Goal: Transaction & Acquisition: Purchase product/service

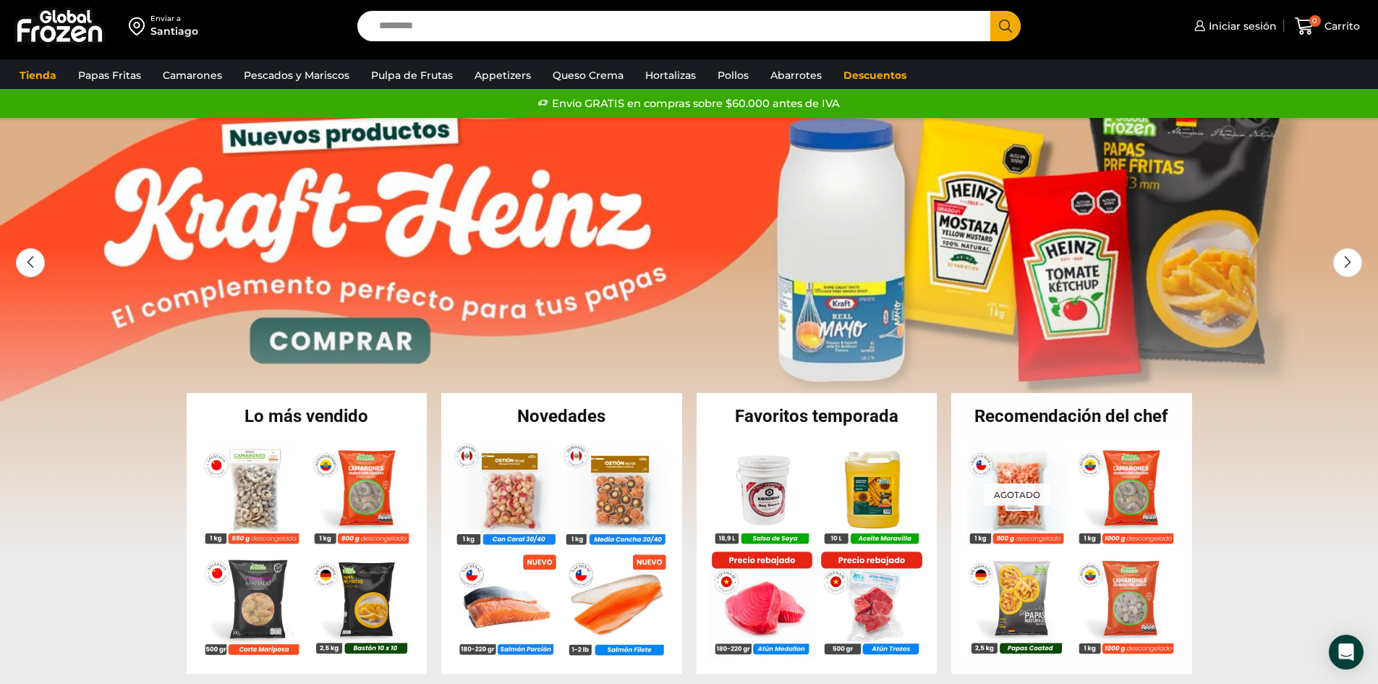
click at [552, 27] on input "Search input" at bounding box center [678, 26] width 612 height 30
type input "********"
click at [991, 11] on button "Search" at bounding box center [1006, 26] width 30 height 30
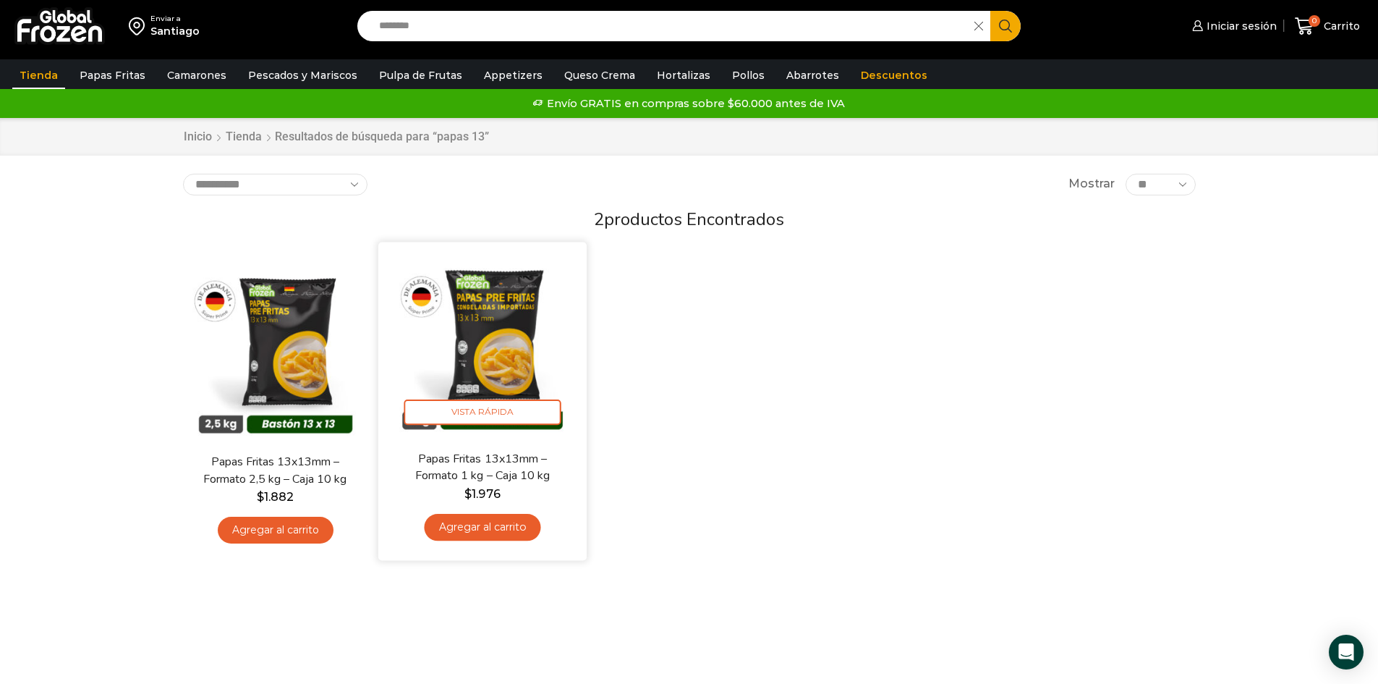
click at [488, 323] on img at bounding box center [482, 346] width 187 height 187
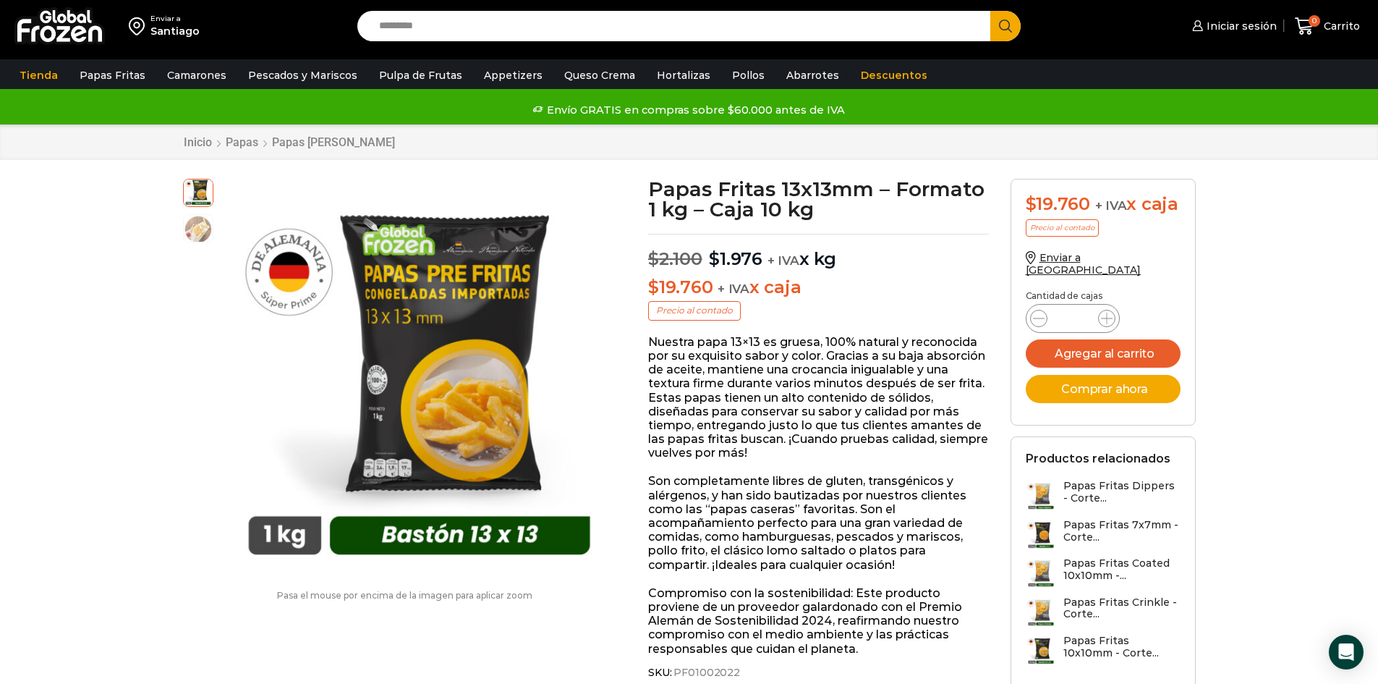
scroll to position [145, 0]
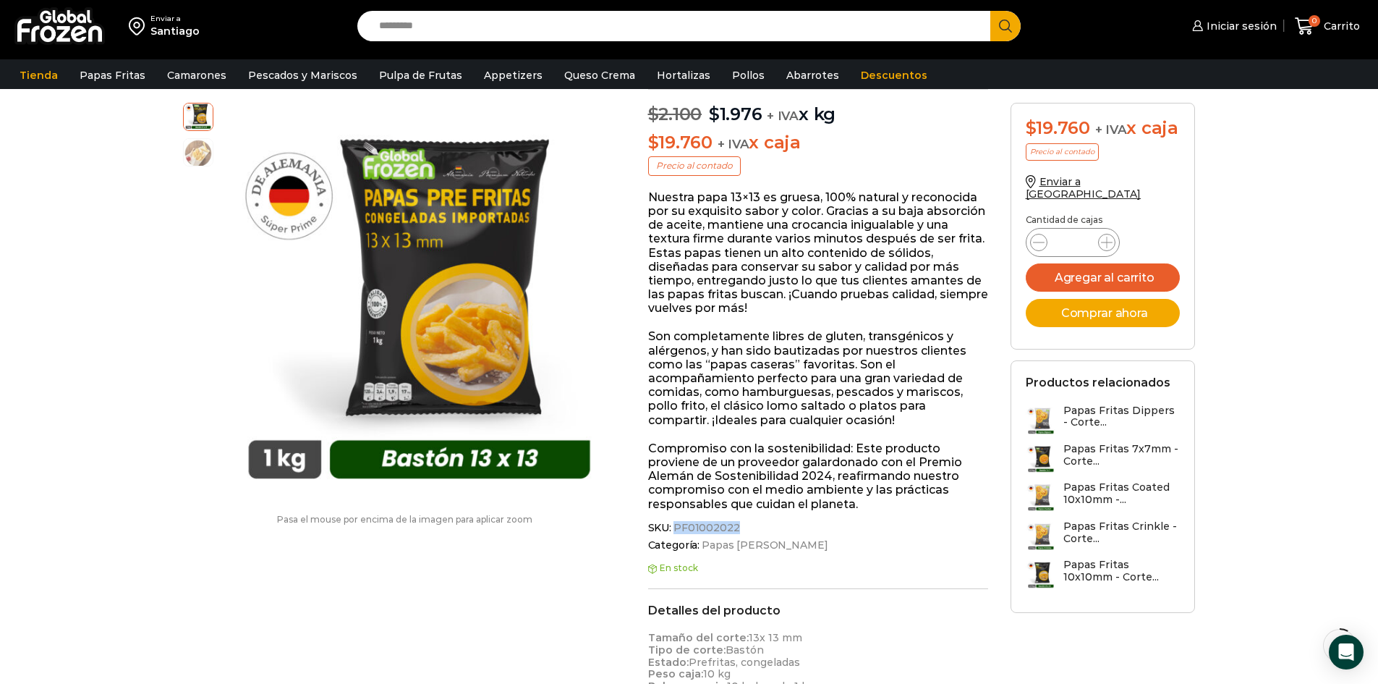
drag, startPoint x: 675, startPoint y: 521, endPoint x: 734, endPoint y: 527, distance: 59.0
click at [734, 527] on span "PF01002022" at bounding box center [705, 528] width 69 height 12
copy span "PF01002022"
